Goal: Transaction & Acquisition: Purchase product/service

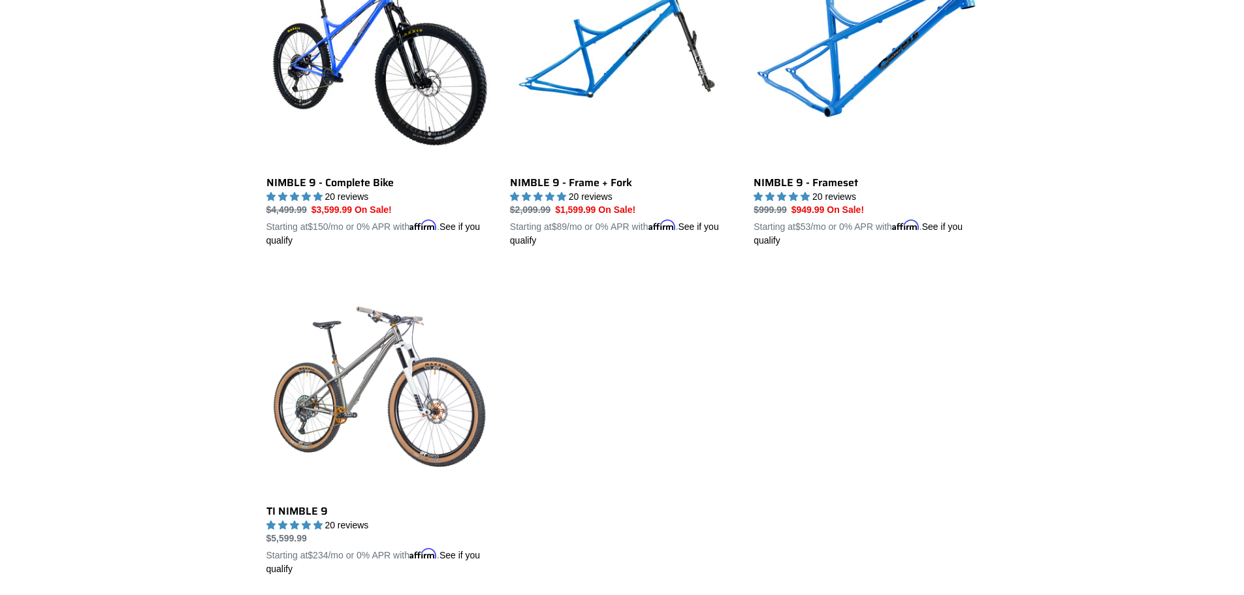
scroll to position [457, 0]
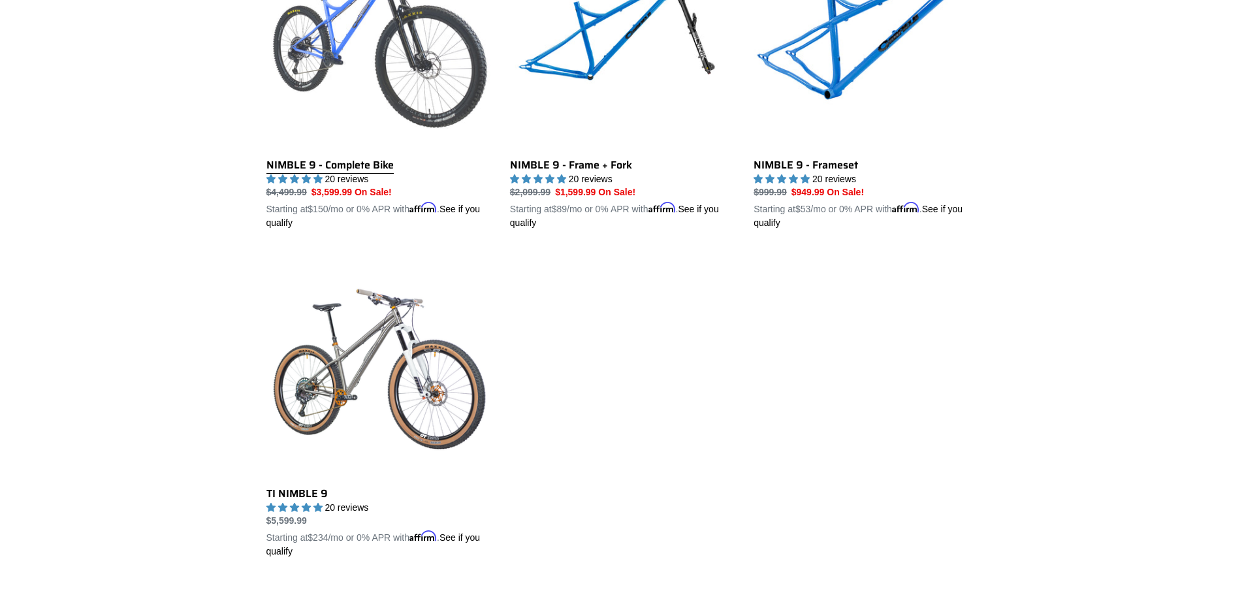
click at [336, 163] on link "NIMBLE 9 - Complete Bike" at bounding box center [379, 78] width 224 height 306
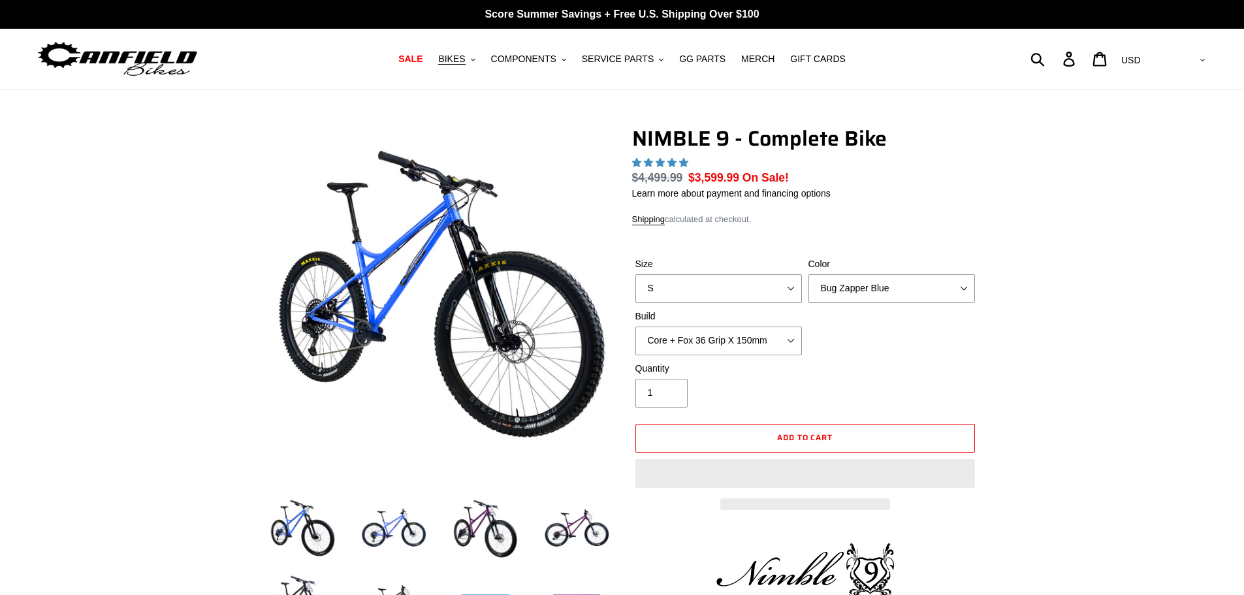
select select "highest-rating"
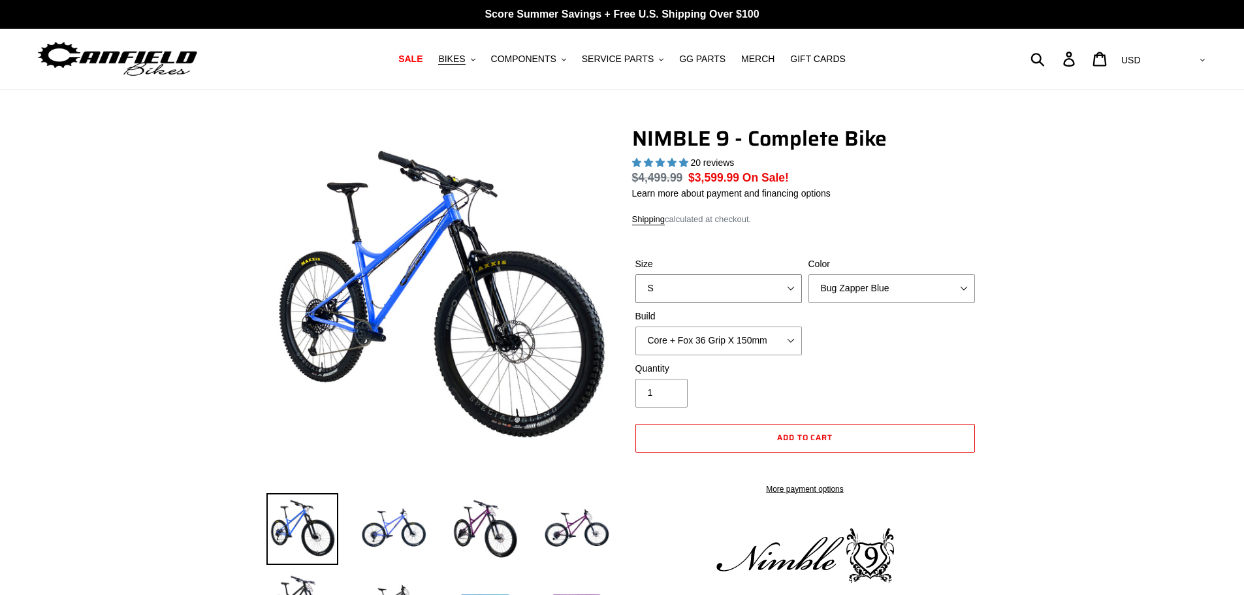
click at [793, 289] on select "S M L XL" at bounding box center [719, 288] width 167 height 29
select select "M"
click at [636, 274] on select "S M L XL" at bounding box center [719, 288] width 167 height 29
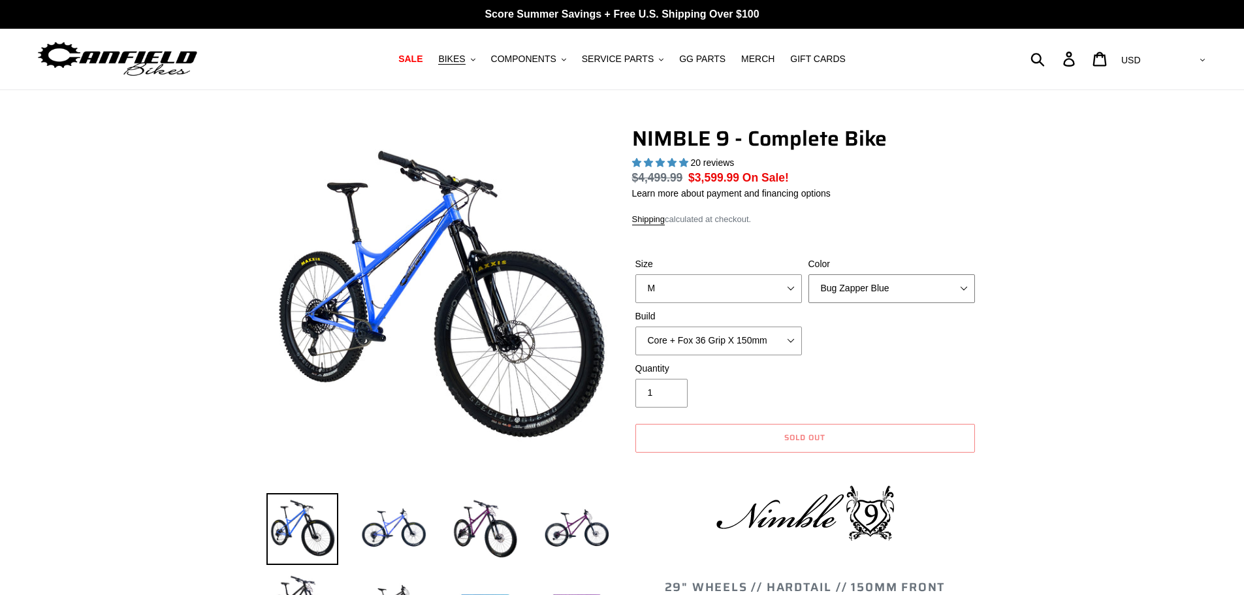
click at [966, 289] on select "Bug Zapper Blue Purple Haze - Sold Out Galaxy Black" at bounding box center [892, 288] width 167 height 29
click at [809, 274] on select "Bug Zapper Blue Purple Haze - Sold Out Galaxy Black" at bounding box center [892, 288] width 167 height 29
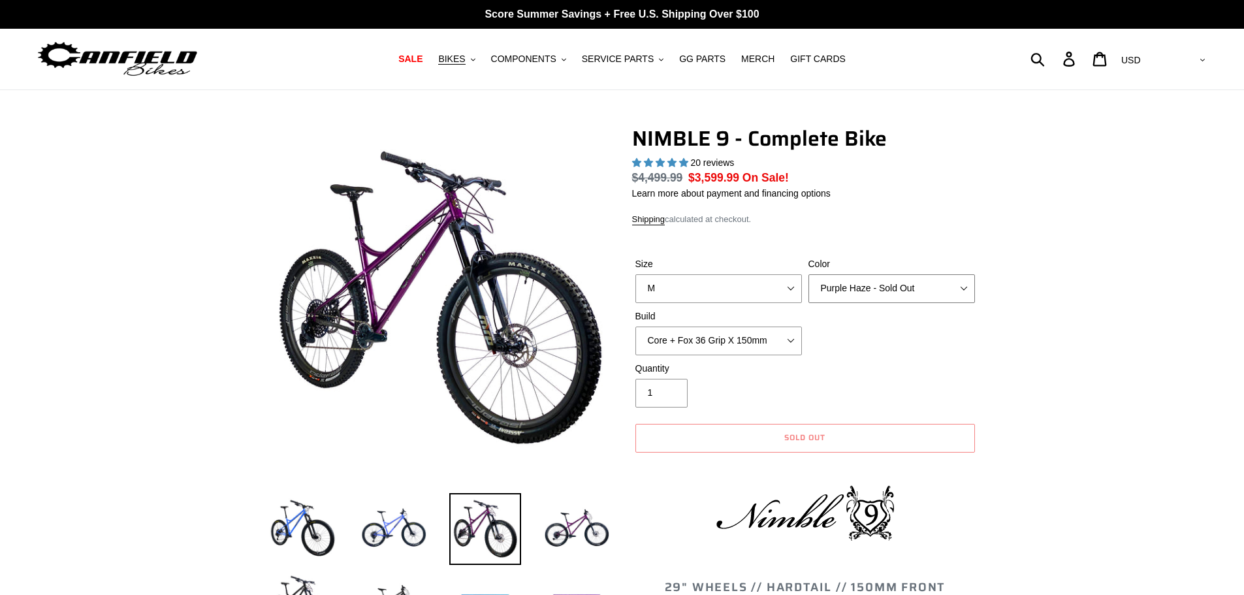
click at [852, 283] on select "Bug Zapper Blue Purple Haze - Sold Out Galaxy Black" at bounding box center [892, 288] width 167 height 29
click at [809, 274] on select "Bug Zapper Blue Purple Haze - Sold Out Galaxy Black" at bounding box center [892, 288] width 167 height 29
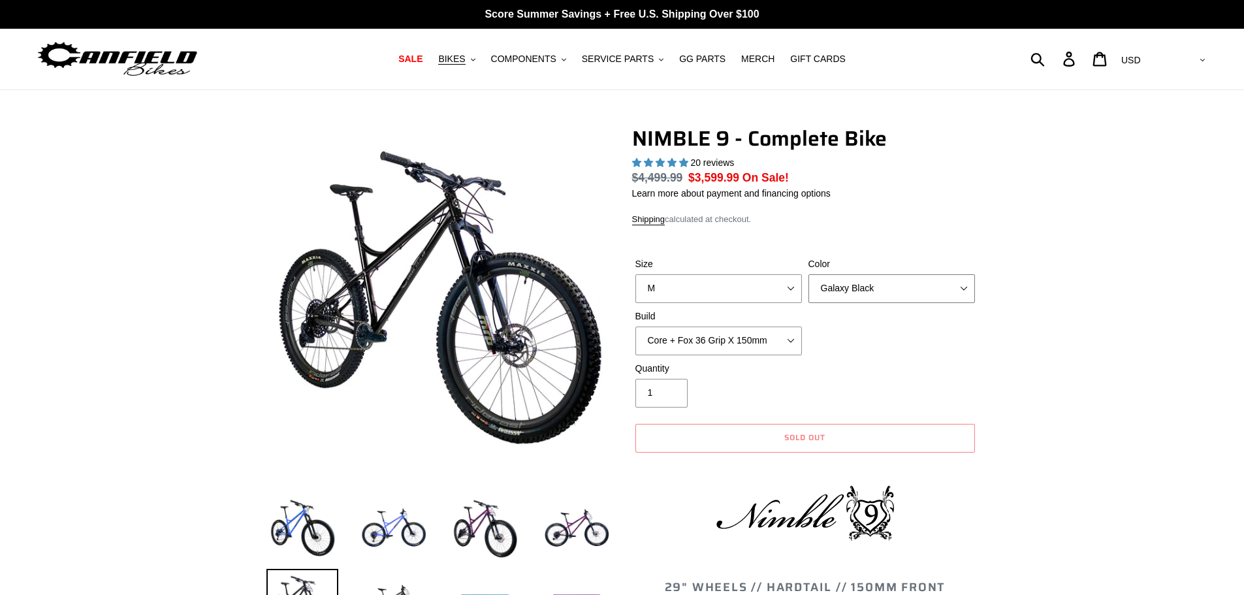
click at [869, 286] on select "Bug Zapper Blue Purple Haze - Sold Out Galaxy Black" at bounding box center [892, 288] width 167 height 29
select select "Bug Zapper Blue"
click at [809, 274] on select "Bug Zapper Blue Purple Haze - Sold Out Galaxy Black" at bounding box center [892, 288] width 167 height 29
click at [779, 345] on select "Core + Fox 36 Grip X 150mm Pro + Fox 36 Grip X 150mm Core + RockShox Lyrik Ulti…" at bounding box center [719, 341] width 167 height 29
select select "Pro + Fox 36 Grip X 150mm"
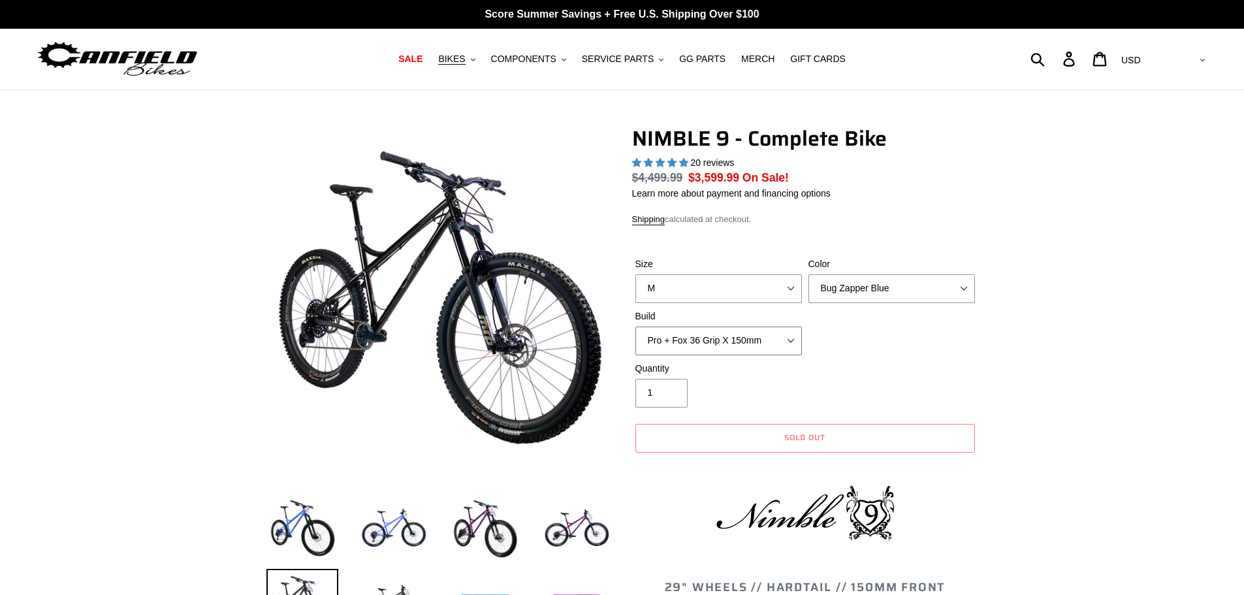
click at [636, 327] on select "Core + Fox 36 Grip X 150mm Pro + Fox 36 Grip X 150mm Core + RockShox Lyrik Ulti…" at bounding box center [719, 341] width 167 height 29
